Goal: Transaction & Acquisition: Obtain resource

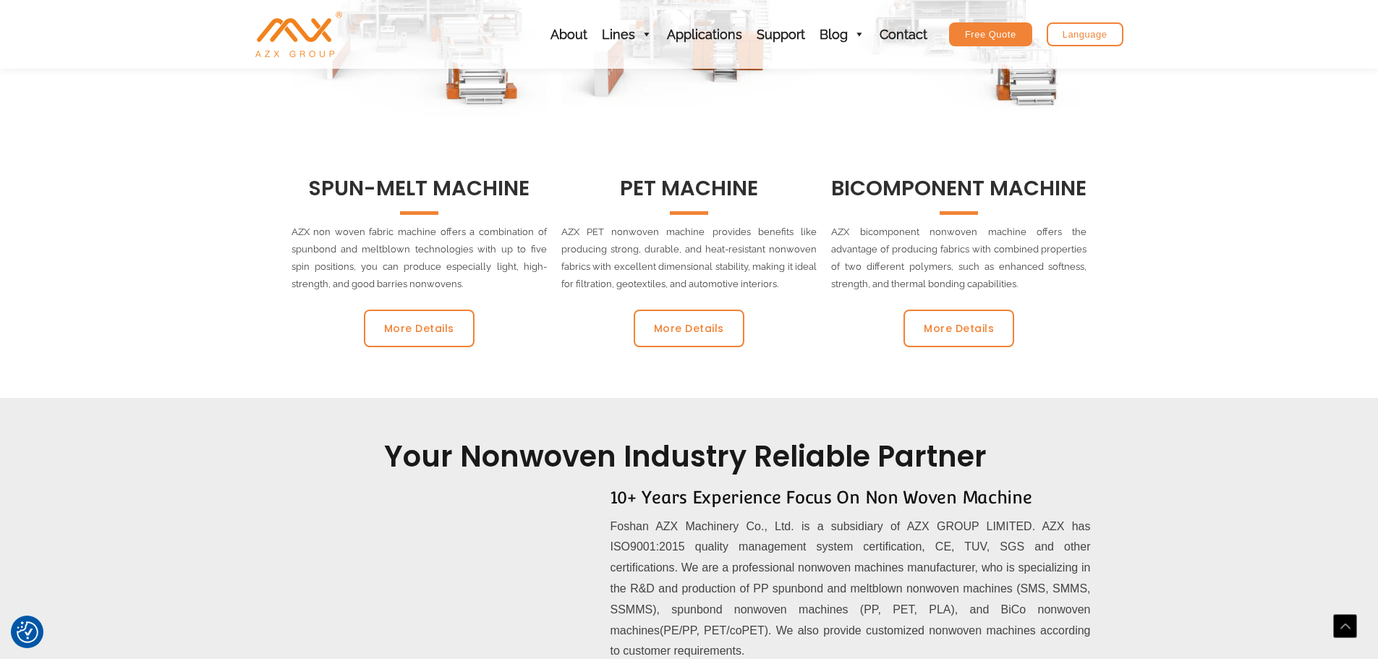
scroll to position [796, 0]
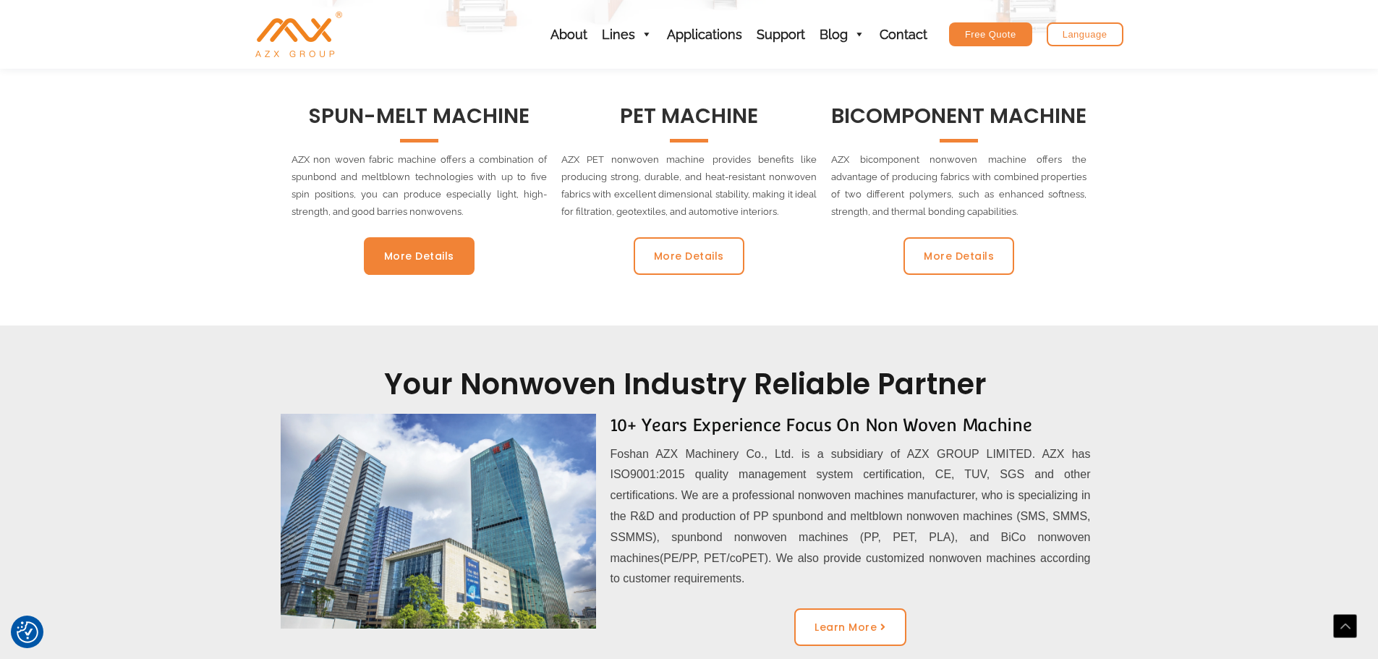
click at [391, 272] on link "More Details" at bounding box center [419, 256] width 111 height 38
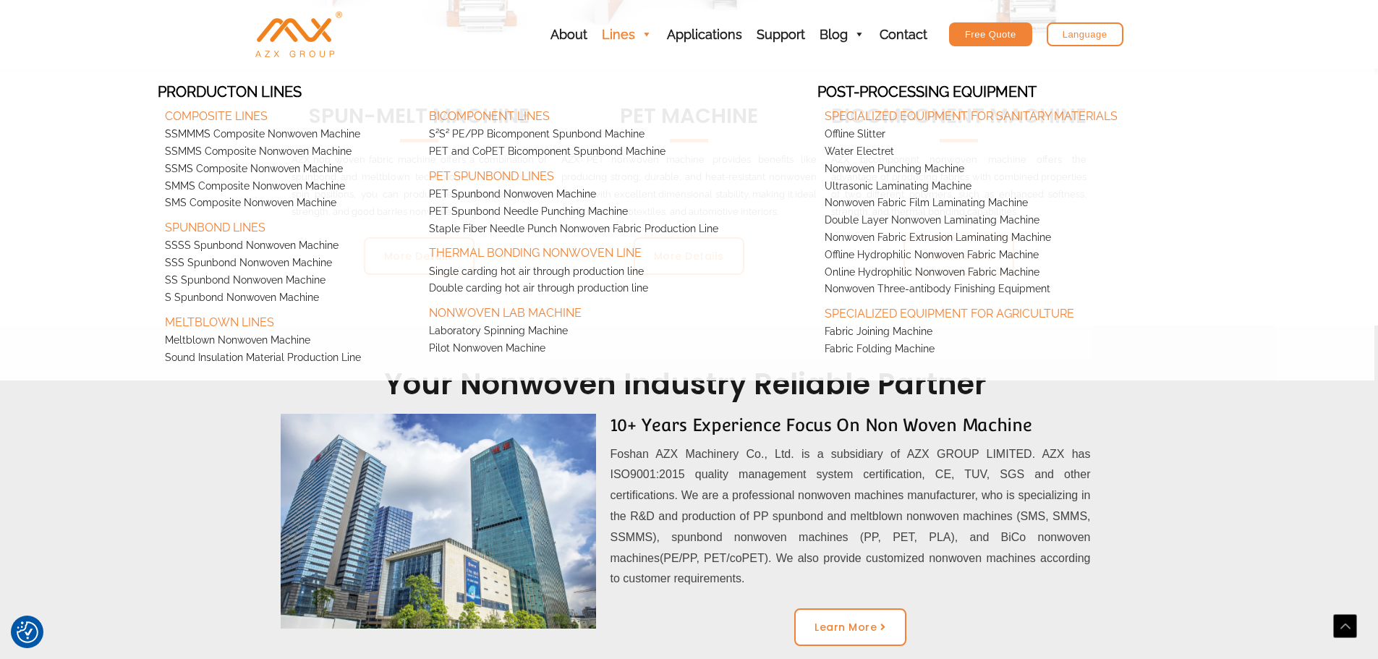
click at [647, 35] on span at bounding box center [645, 34] width 13 height 69
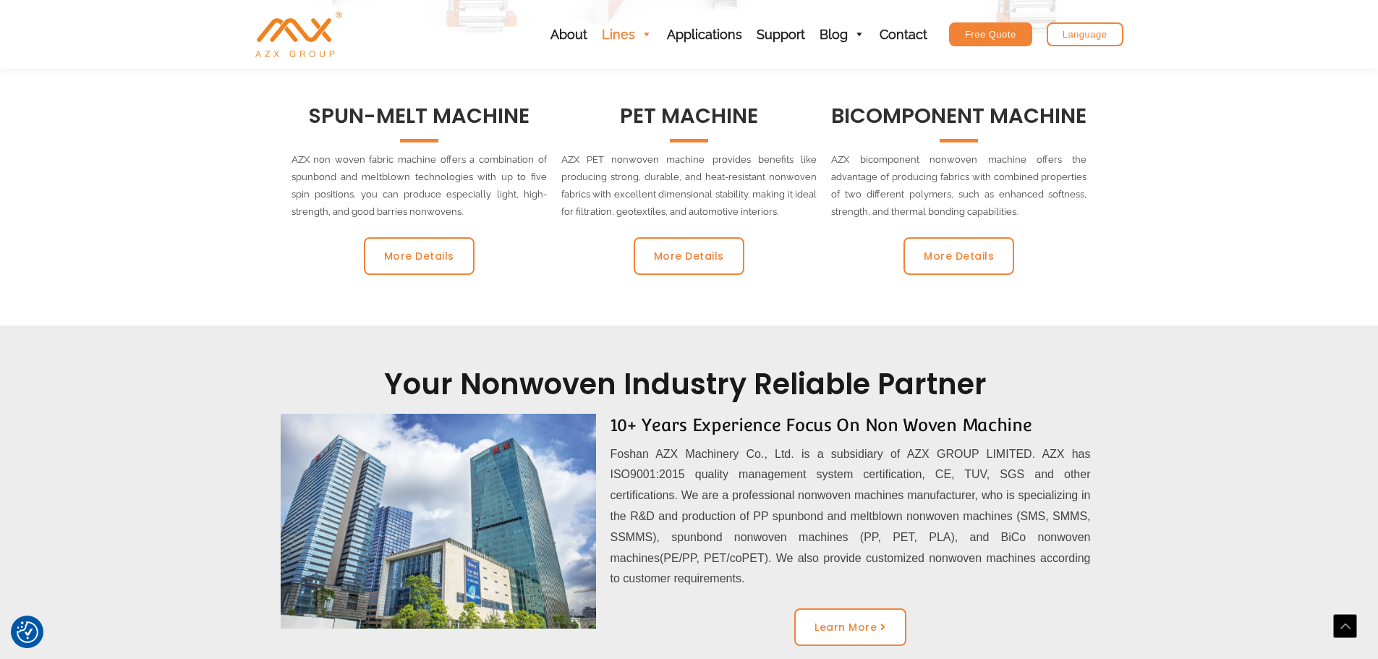
click at [647, 35] on span at bounding box center [645, 34] width 13 height 69
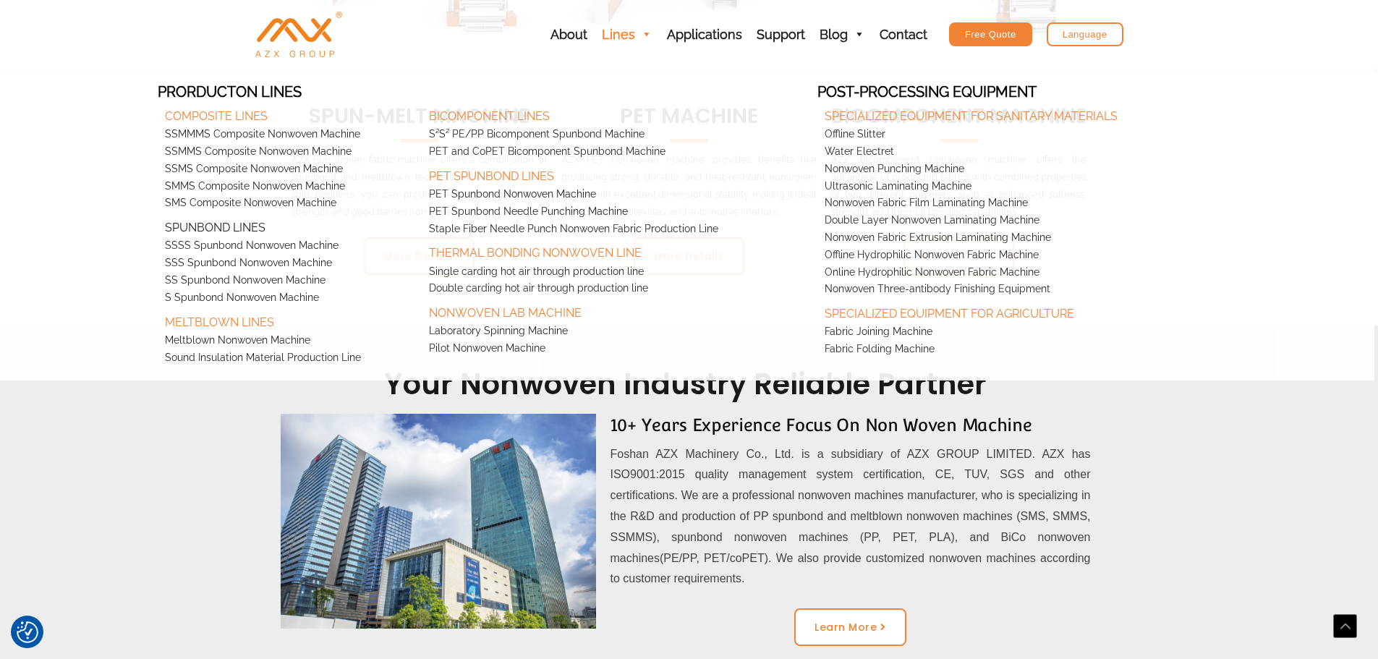
click at [245, 226] on link "Spunbond Lines" at bounding box center [290, 224] width 264 height 25
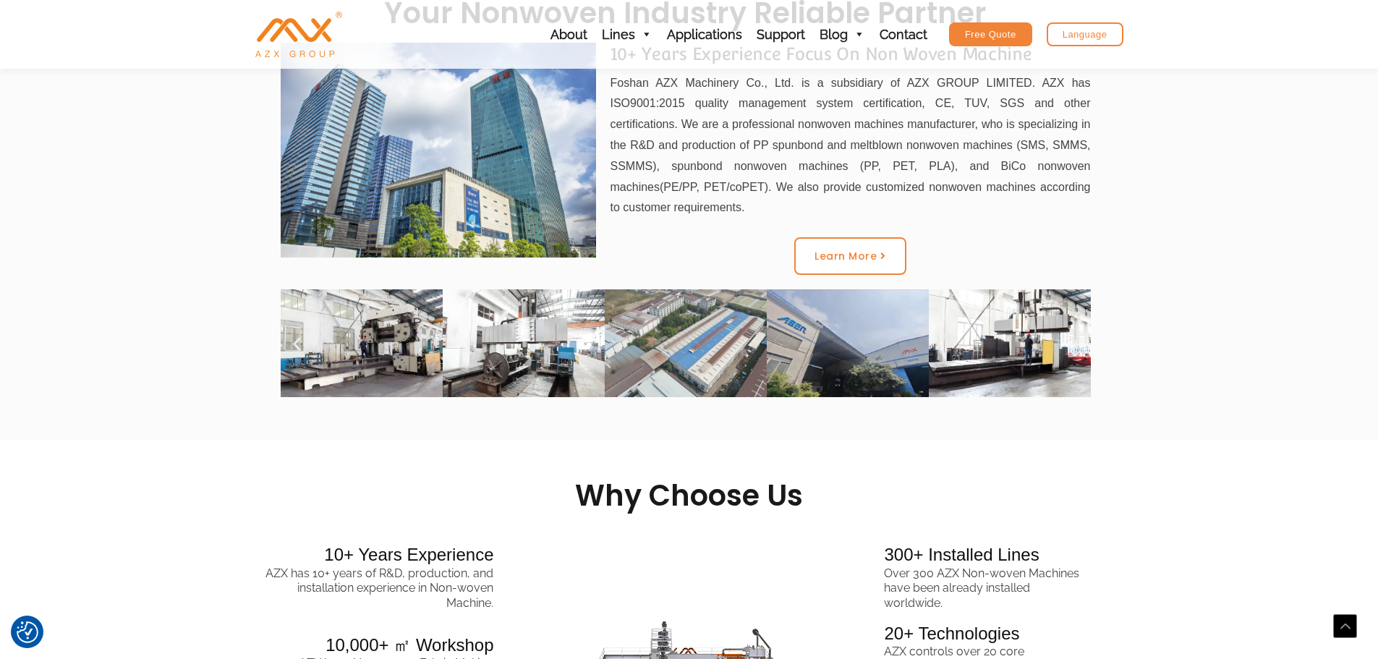
scroll to position [1230, 0]
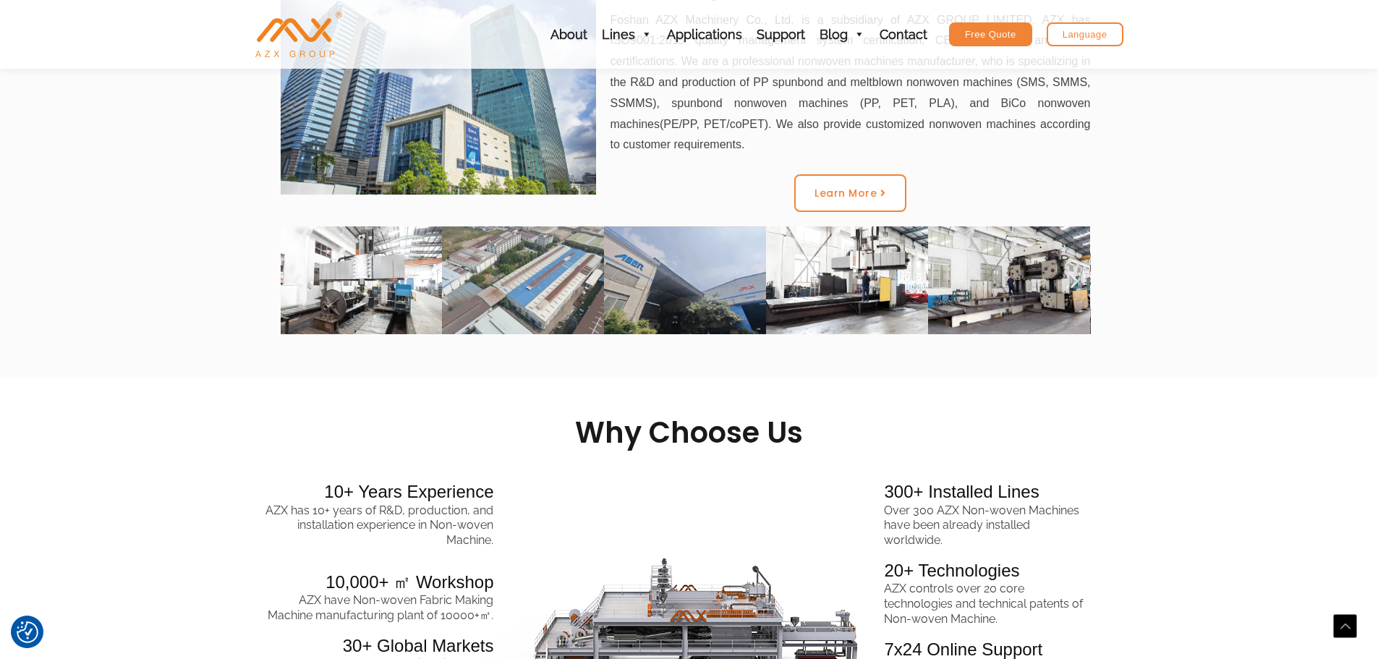
click at [539, 297] on img "1 / 5" at bounding box center [523, 280] width 162 height 108
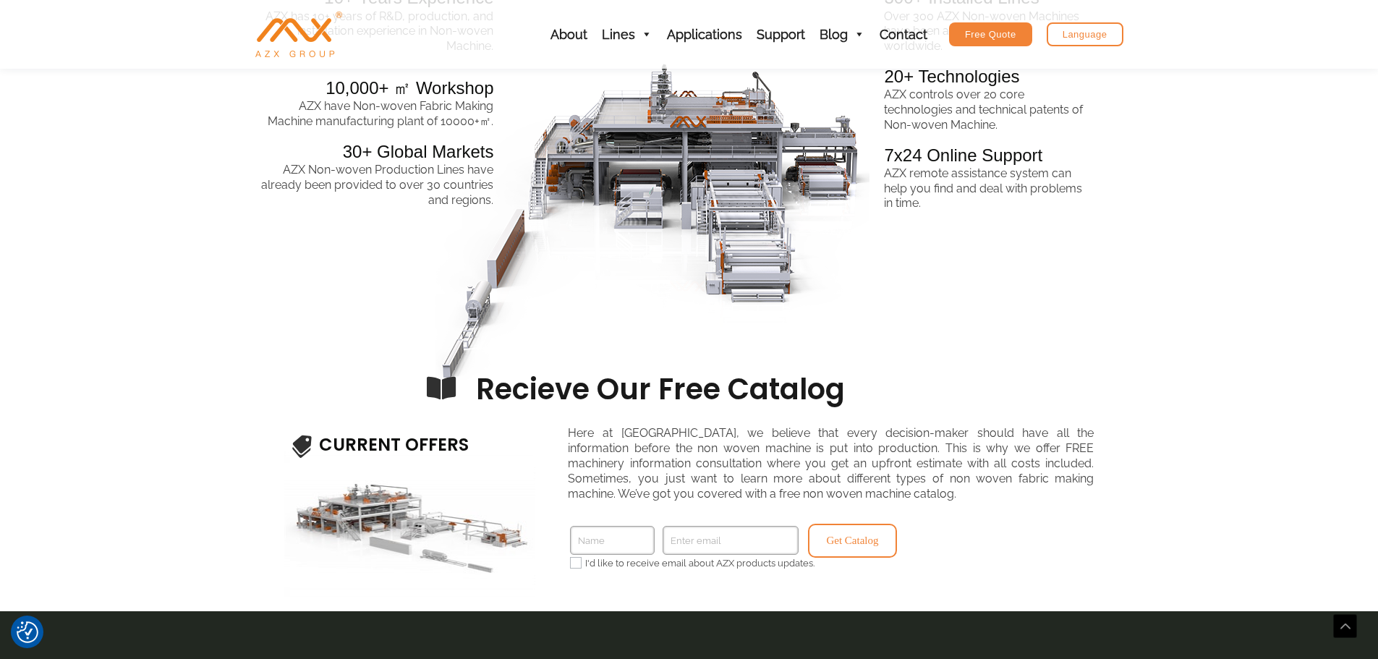
scroll to position [1736, 0]
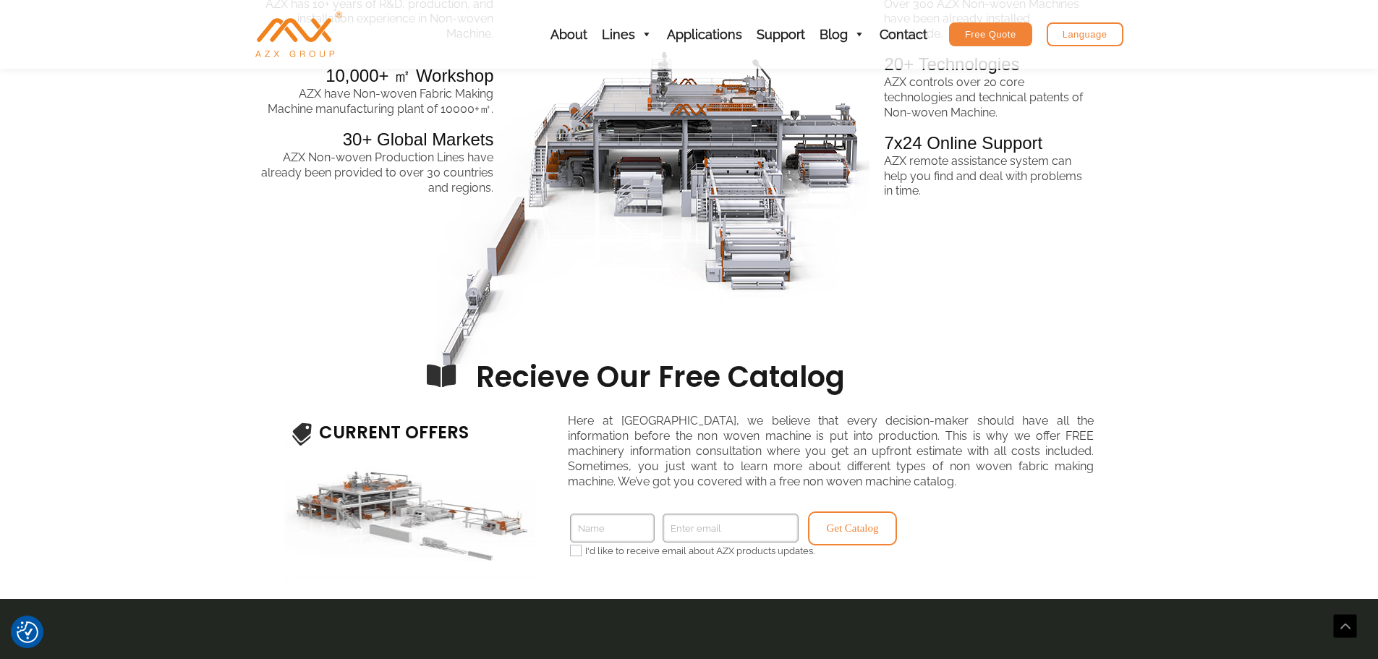
click at [505, 374] on h3 "Recieve Our Free Catalog" at bounding box center [921, 377] width 891 height 38
click at [431, 370] on icon at bounding box center [441, 376] width 26 height 26
click at [454, 440] on h3 "CURRENT OFFERS" at bounding box center [419, 432] width 201 height 22
click at [614, 545] on div "I'd like to receive email about AZX products updates." at bounding box center [704, 554] width 283 height 25
click at [613, 540] on input "Name" at bounding box center [612, 528] width 85 height 29
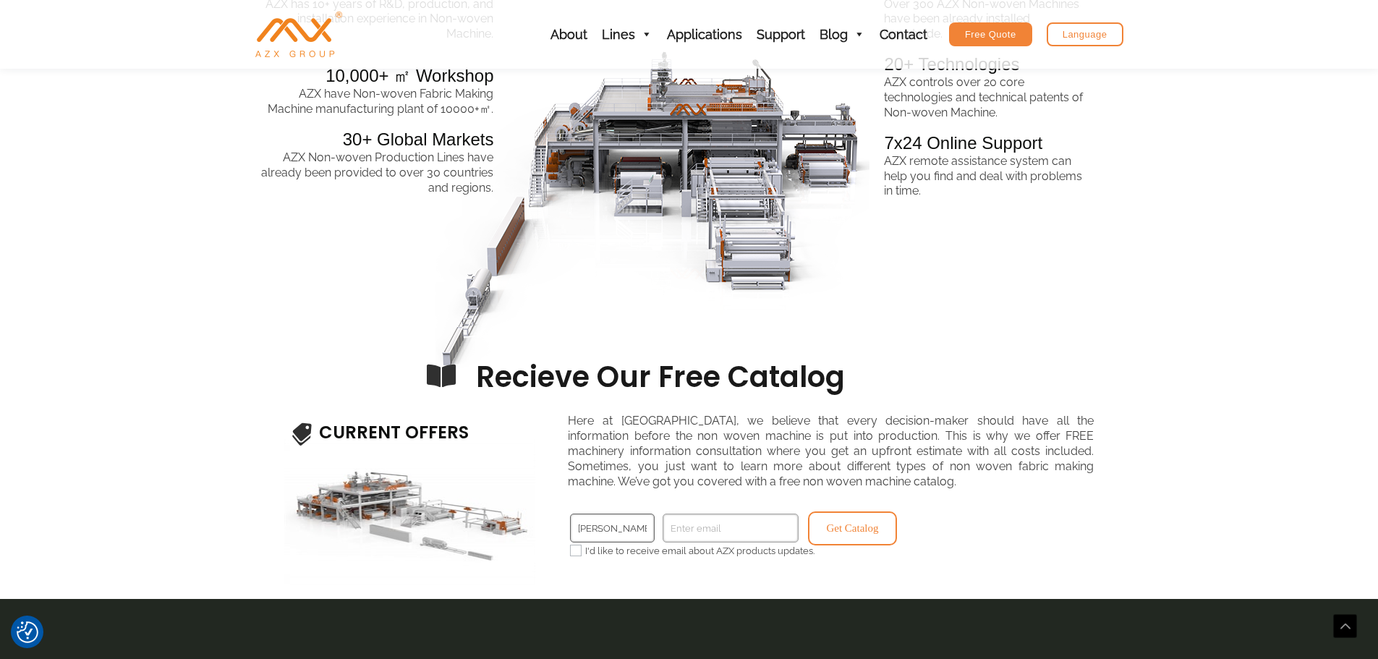
type input "[PERSON_NAME]"
type input "i"
type input "[EMAIL_ADDRESS][DOMAIN_NAME]"
click at [574, 553] on input"] "I'd like to receive email about AZX products updates." at bounding box center [576, 551] width 12 height 12
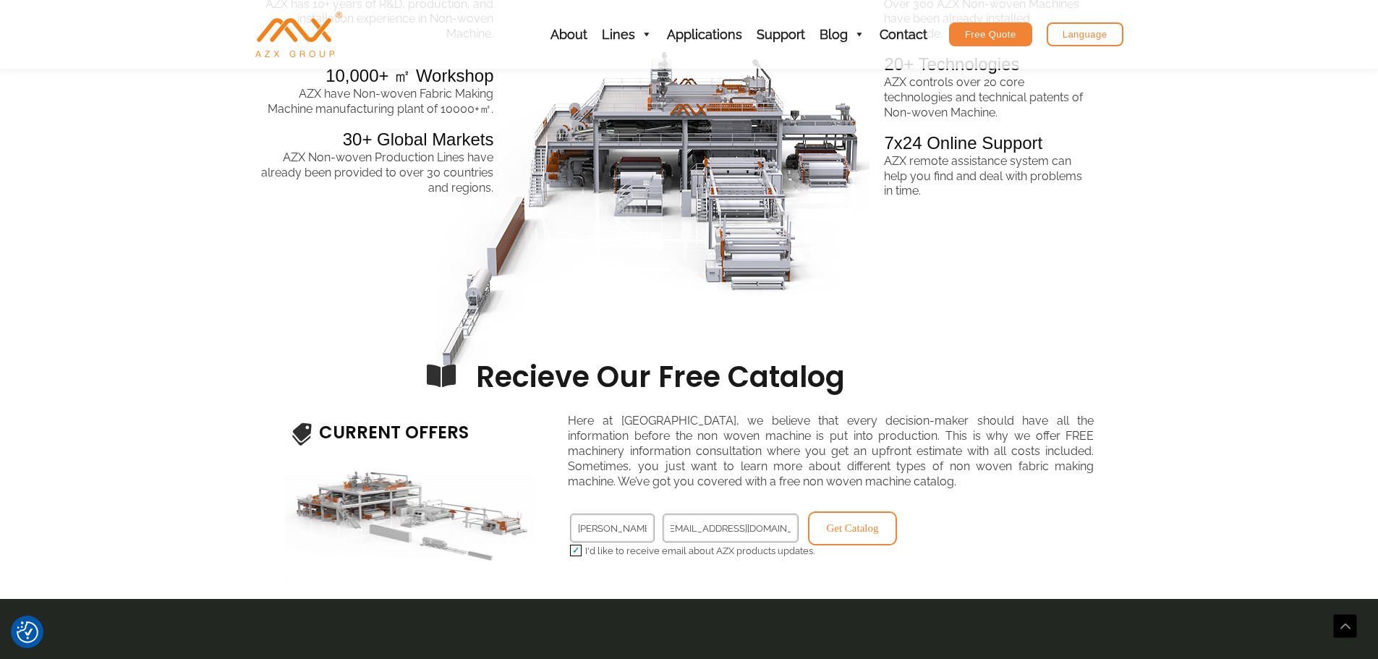
scroll to position [0, 0]
click at [574, 553] on input"] "I'd like to receive email about AZX products updates." at bounding box center [576, 551] width 12 height 12
click at [837, 530] on button "Get Catalog" at bounding box center [852, 528] width 89 height 34
click at [583, 557] on label "I'd like to receive email about AZX products updates." at bounding box center [704, 551] width 268 height 12
click at [582, 556] on input"] "I'd like to receive email about AZX products updates." at bounding box center [576, 551] width 12 height 12
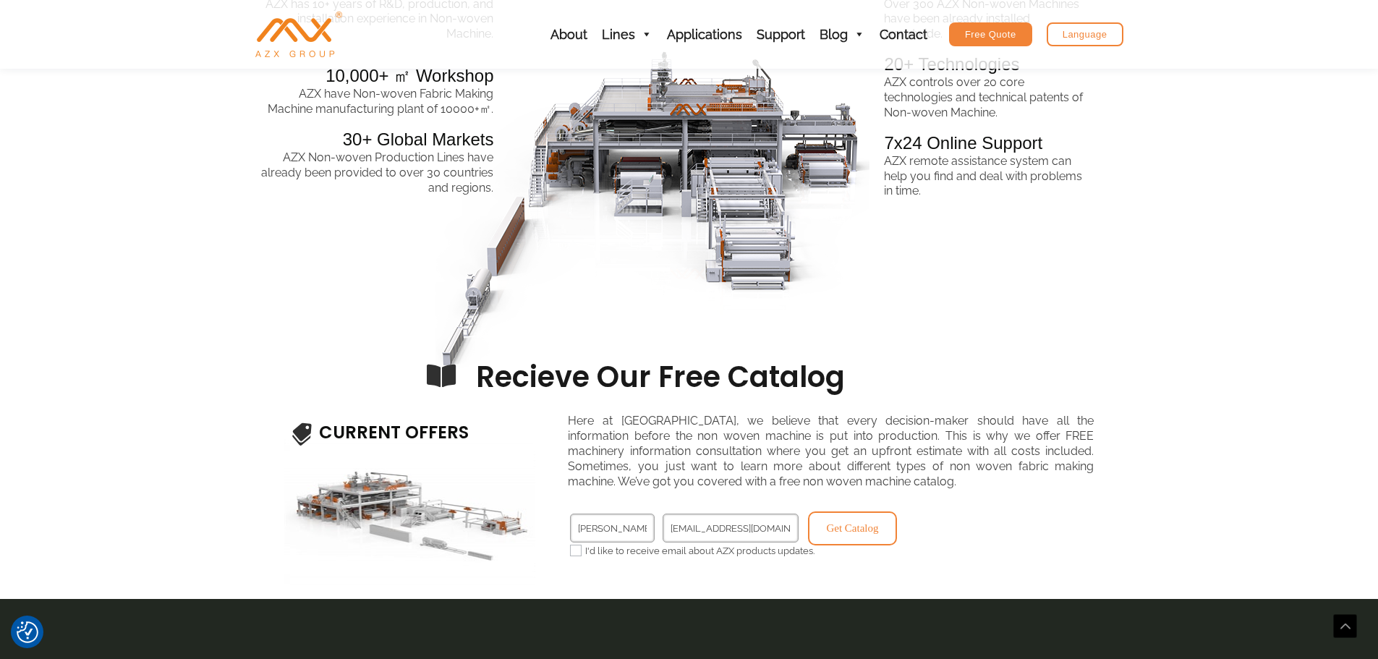
checkbox input"] "true"
click at [854, 535] on button "Get Catalog" at bounding box center [852, 528] width 89 height 34
